Goal: Navigation & Orientation: Find specific page/section

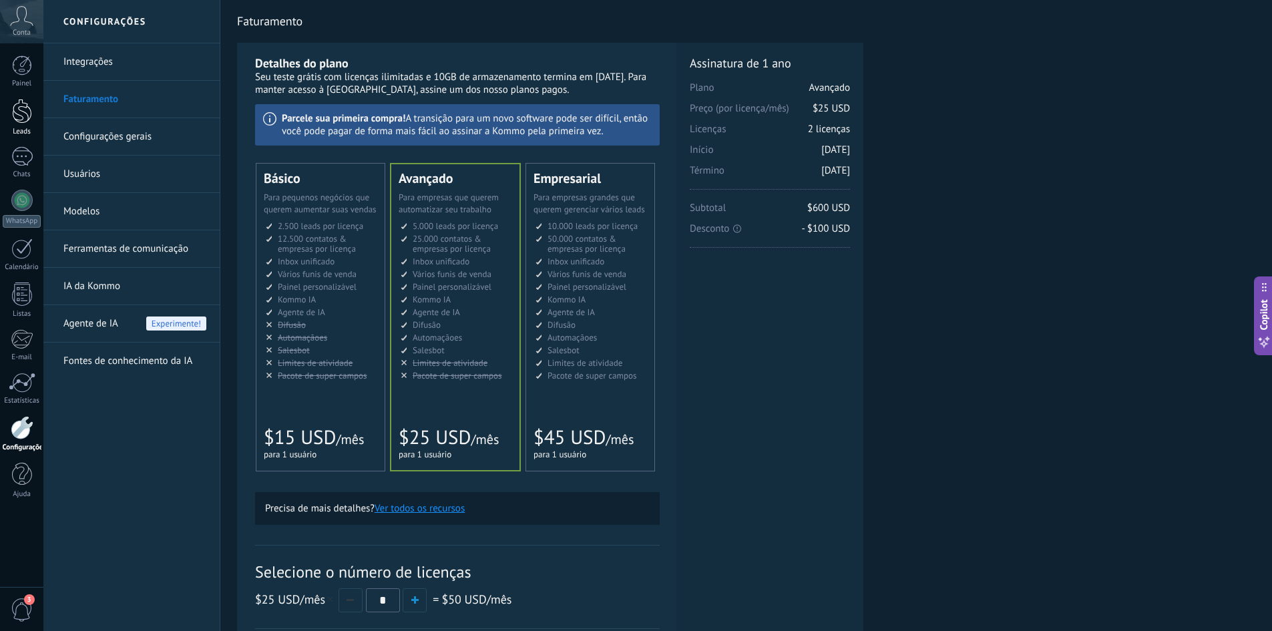
click at [27, 129] on div "Leads" at bounding box center [22, 132] width 39 height 9
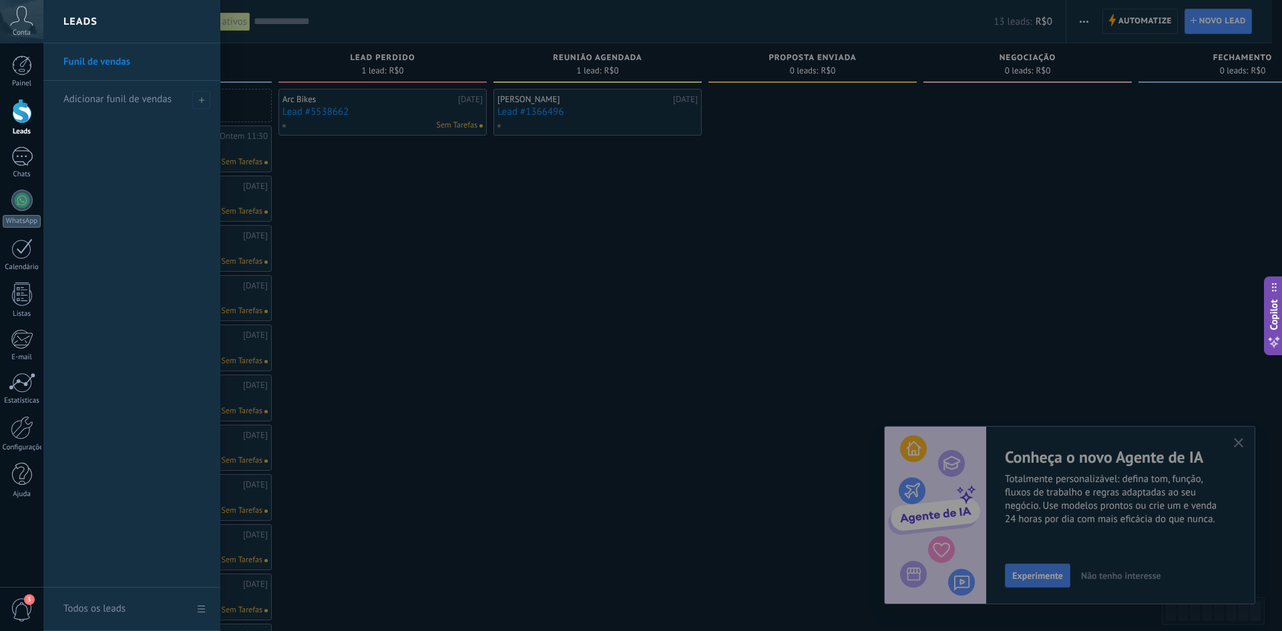
click at [494, 311] on div at bounding box center [684, 315] width 1282 height 631
